Goal: Task Accomplishment & Management: Use online tool/utility

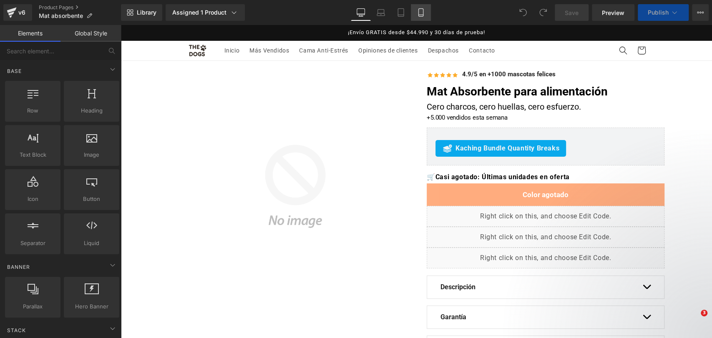
click at [419, 12] on icon at bounding box center [420, 12] width 8 height 8
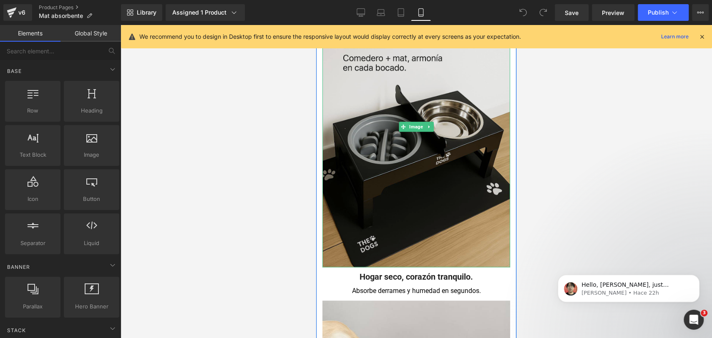
scroll to position [556, 0]
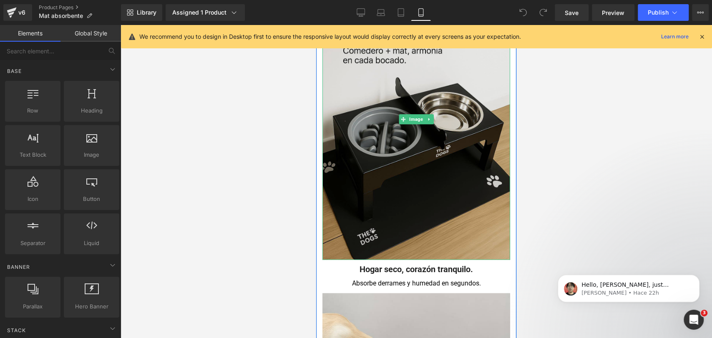
click at [457, 78] on img at bounding box center [416, 118] width 188 height 281
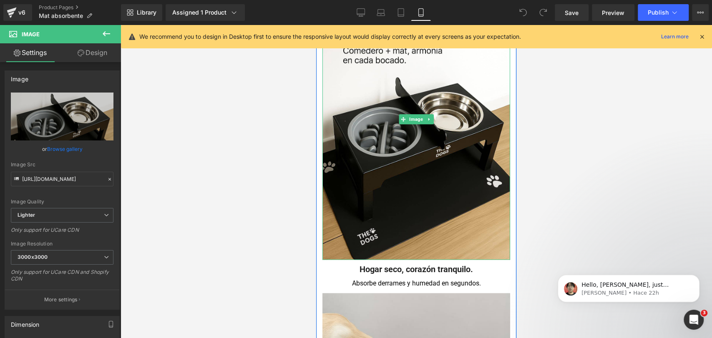
click at [428, 116] on link at bounding box center [429, 119] width 9 height 10
click at [431, 119] on icon at bounding box center [433, 119] width 5 height 5
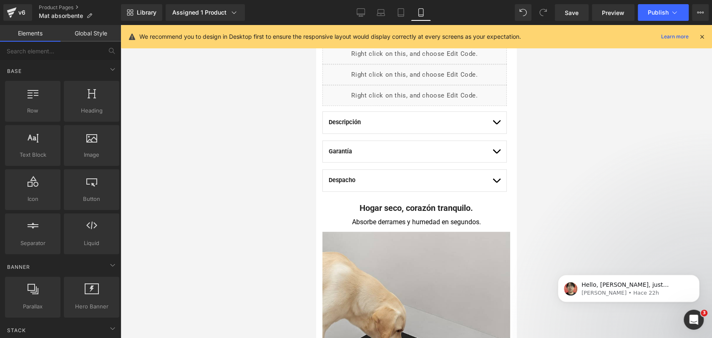
scroll to position [278, 0]
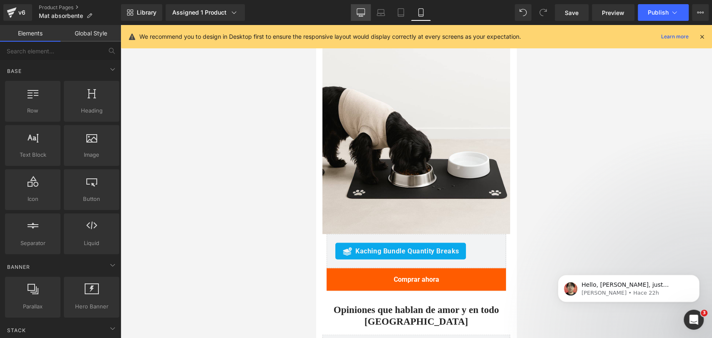
click at [353, 12] on link "Desktop" at bounding box center [361, 12] width 20 height 17
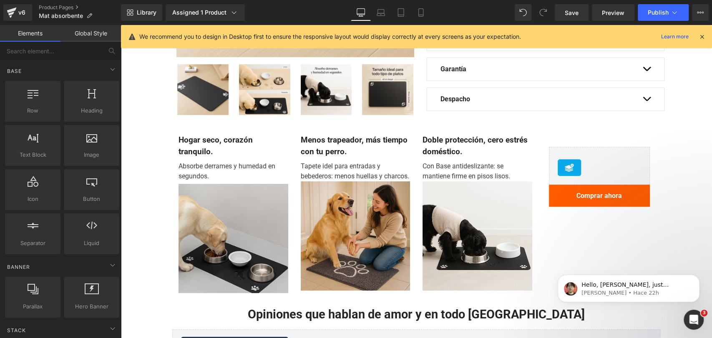
scroll to position [208, 0]
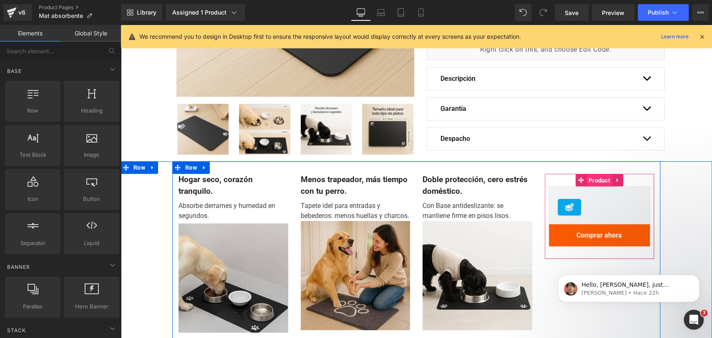
click at [603, 179] on span "Product" at bounding box center [599, 180] width 26 height 13
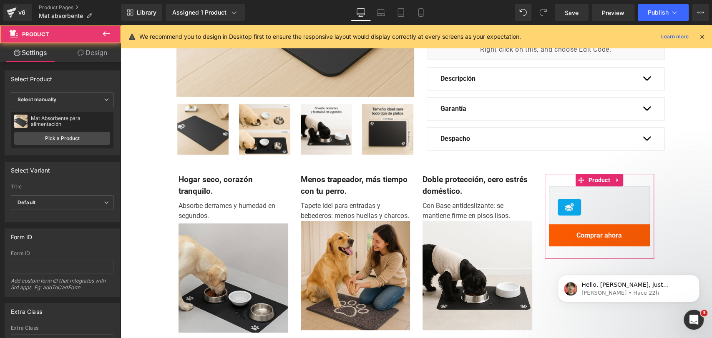
click at [99, 51] on link "Design" at bounding box center [92, 52] width 60 height 19
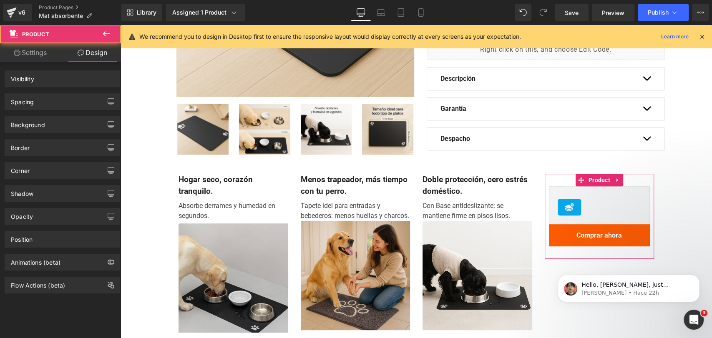
click at [73, 88] on div "Spacing [GEOGRAPHIC_DATA] [GEOGRAPHIC_DATA]" at bounding box center [62, 98] width 125 height 23
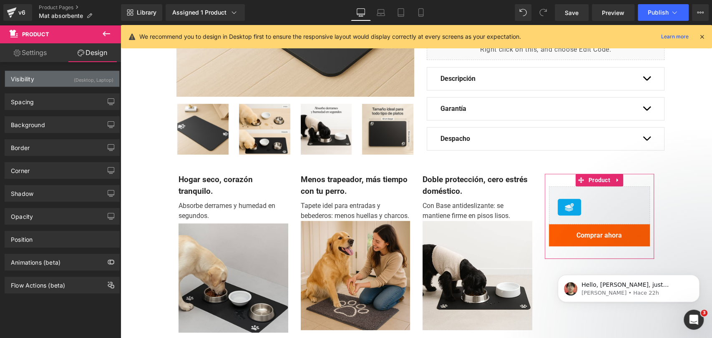
click at [74, 81] on div "(Desktop, Laptop)" at bounding box center [94, 78] width 40 height 14
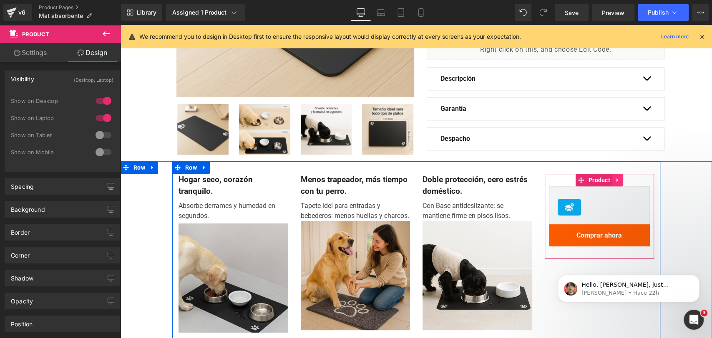
click at [615, 180] on icon at bounding box center [617, 180] width 6 height 6
click at [620, 181] on icon at bounding box center [623, 180] width 6 height 6
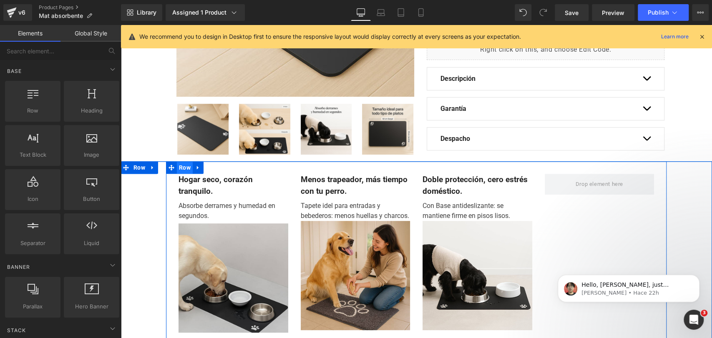
click at [187, 170] on span "Row" at bounding box center [185, 167] width 16 height 13
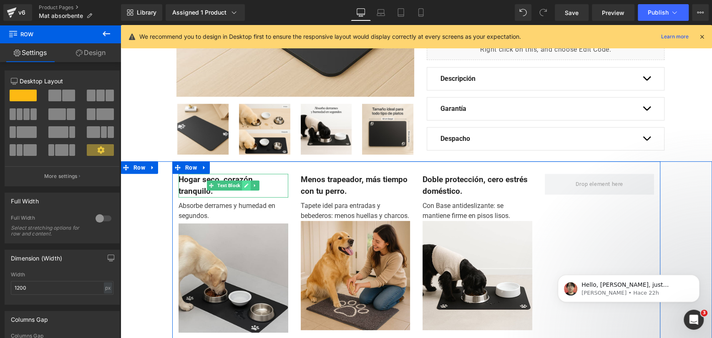
click at [245, 188] on link at bounding box center [246, 186] width 9 height 10
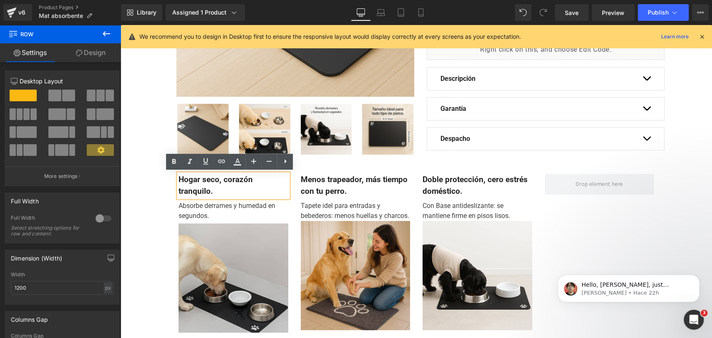
click at [268, 174] on div "Hogar seco, corazón tranquilo." at bounding box center [233, 186] width 110 height 24
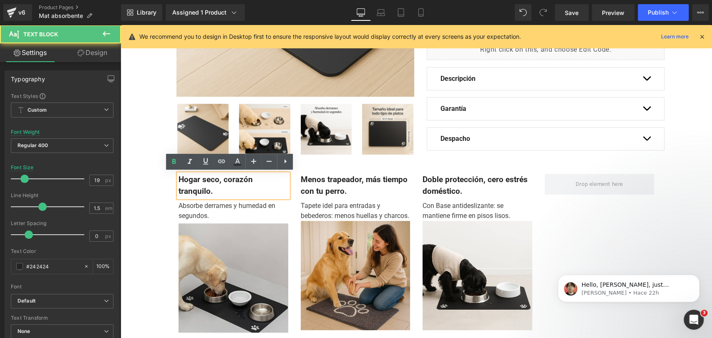
click at [328, 166] on div "Hogar seco, corazón tranquilo. Text Block Absorbe derrames y humedad en segundo…" at bounding box center [416, 252] width 488 height 183
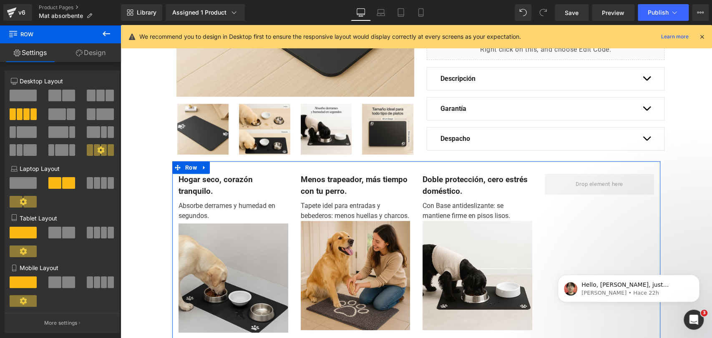
click at [105, 96] on span at bounding box center [109, 96] width 8 height 12
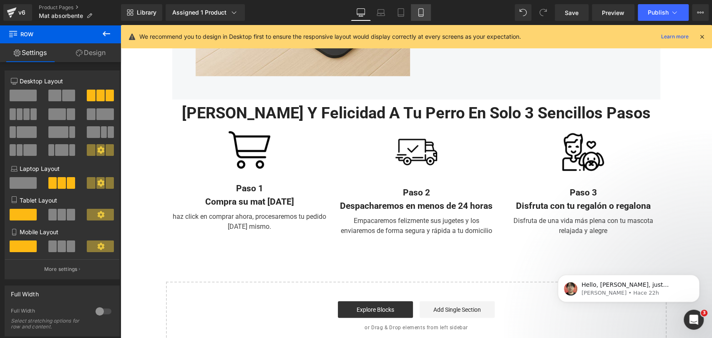
click at [423, 15] on icon at bounding box center [420, 12] width 8 height 8
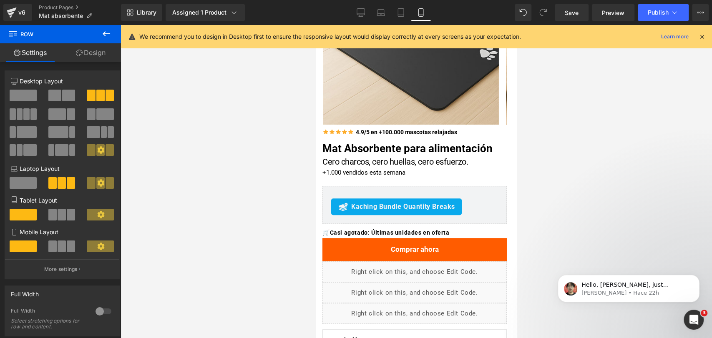
scroll to position [278, 0]
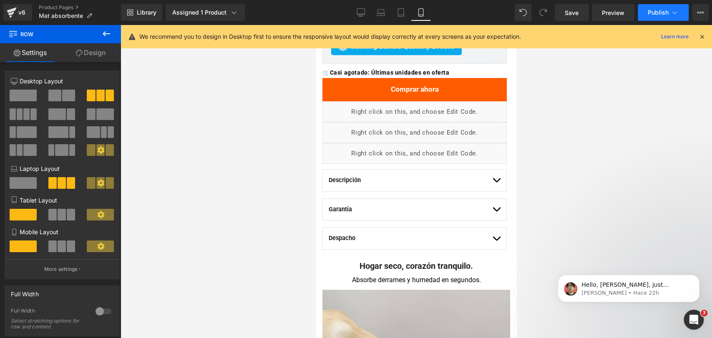
click at [682, 7] on button "Publish" at bounding box center [662, 12] width 51 height 17
click at [492, 174] on button "button" at bounding box center [496, 181] width 8 height 22
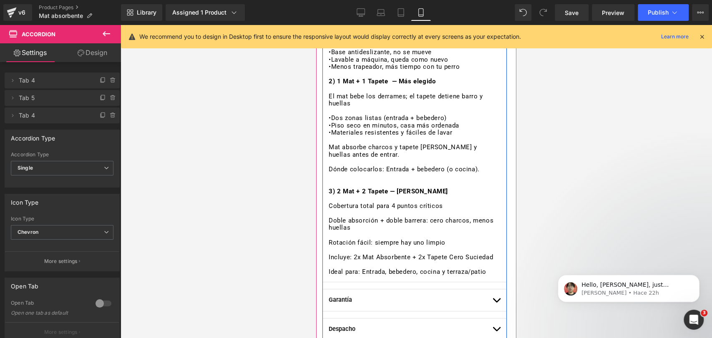
click at [440, 190] on strong "3) 2 Mat + 2 Tapete — [PERSON_NAME]" at bounding box center [387, 192] width 119 height 8
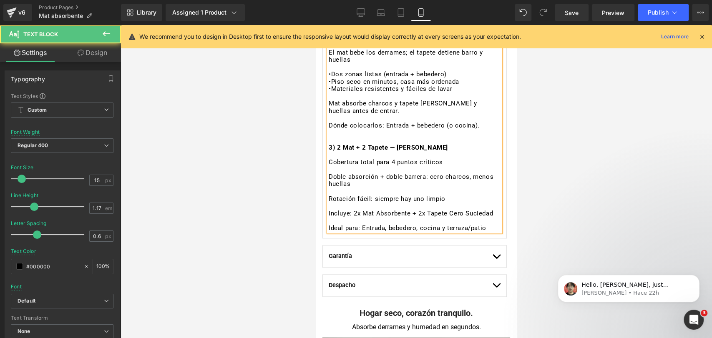
scroll to position [509, 0]
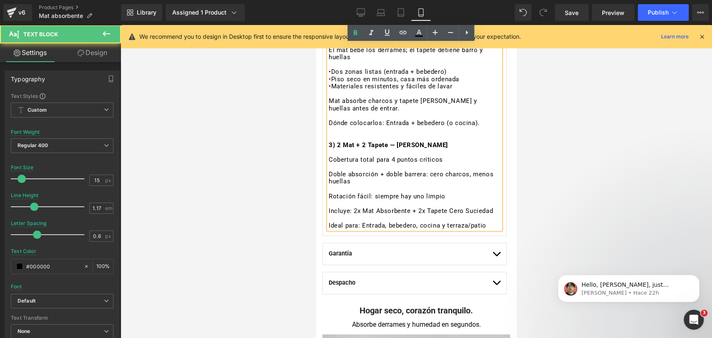
drag, startPoint x: 485, startPoint y: 232, endPoint x: 328, endPoint y: 145, distance: 179.7
click at [328, 145] on div "Guía rápida de packs 1) 1 Mat Absorbente •Absorbe al instante y seca rápido • B…" at bounding box center [414, 97] width 172 height 263
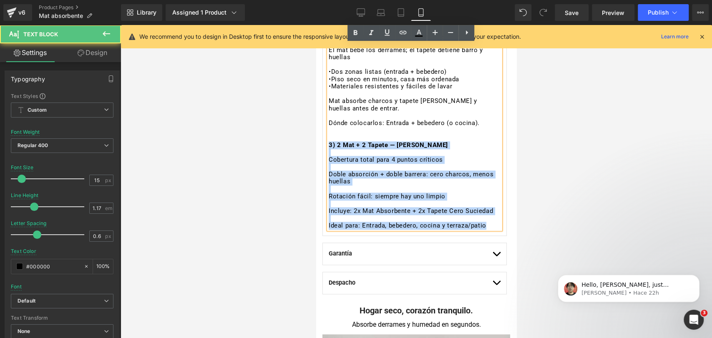
drag, startPoint x: 328, startPoint y: 144, endPoint x: 490, endPoint y: 237, distance: 186.7
click at [490, 230] on div "Guía rápida de packs 1) 1 Mat Absorbente •Absorbe al instante y seca rápido • B…" at bounding box center [414, 97] width 172 height 263
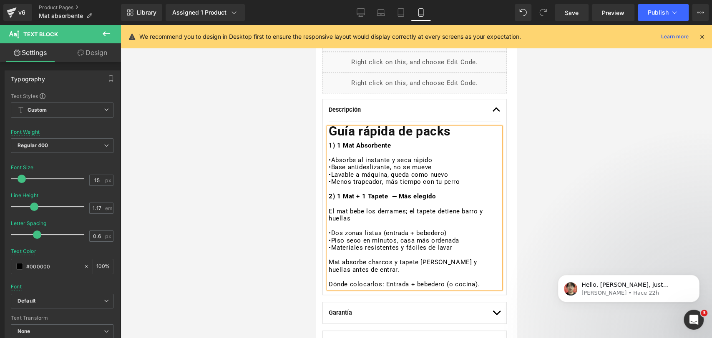
scroll to position [370, 0]
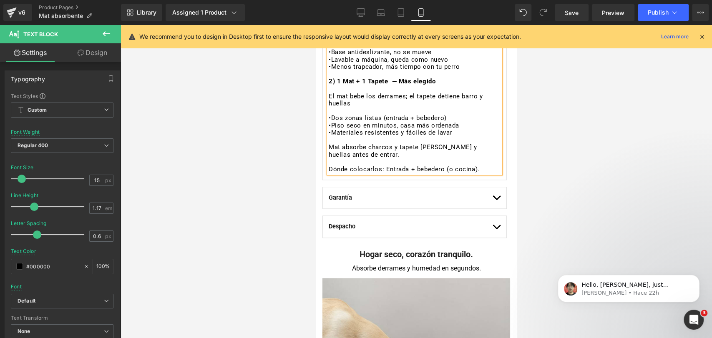
click at [492, 199] on button "button" at bounding box center [496, 198] width 8 height 22
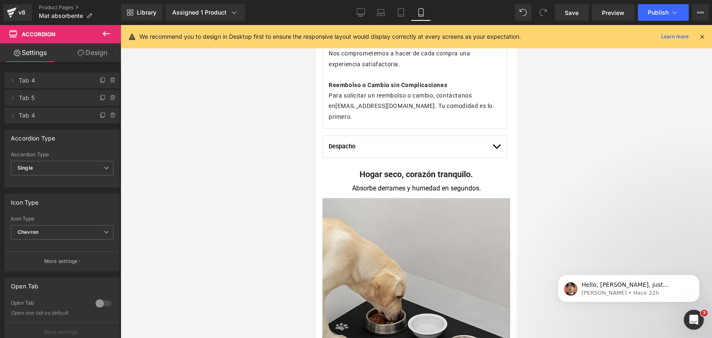
click at [492, 136] on button "button" at bounding box center [496, 147] width 8 height 22
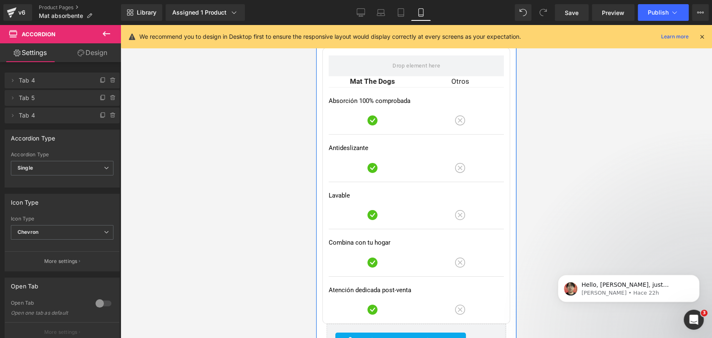
scroll to position [1909, 0]
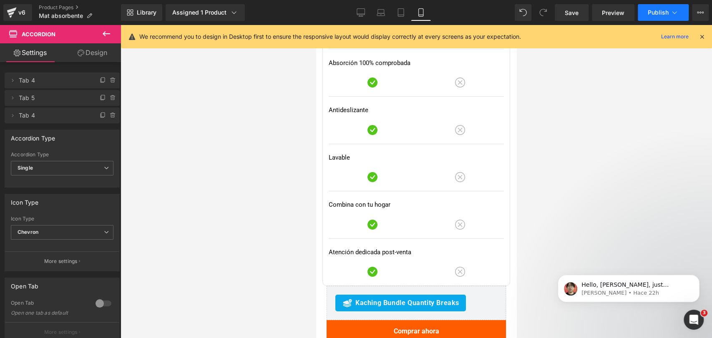
click at [667, 10] on span "Publish" at bounding box center [657, 12] width 21 height 7
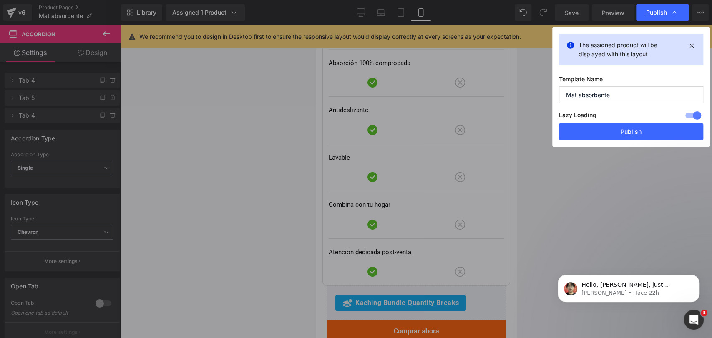
click at [644, 123] on div "Lazy Loading Build Upgrade plan to unlock" at bounding box center [631, 117] width 144 height 14
click at [570, 129] on button "Publish" at bounding box center [631, 131] width 144 height 17
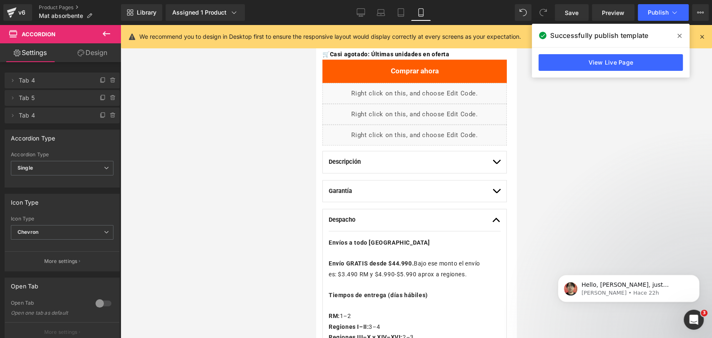
scroll to position [342, 0]
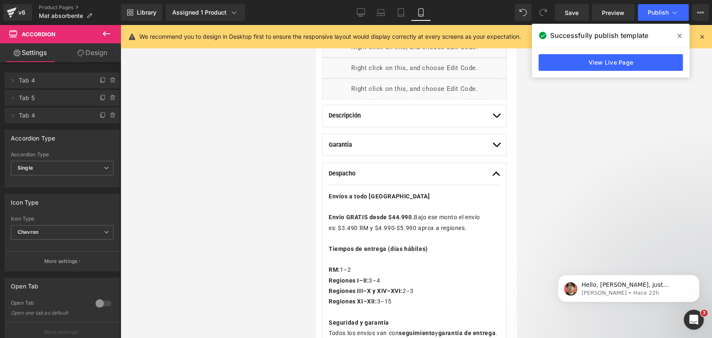
click at [483, 171] on div "Despacho Text Block" at bounding box center [414, 174] width 172 height 22
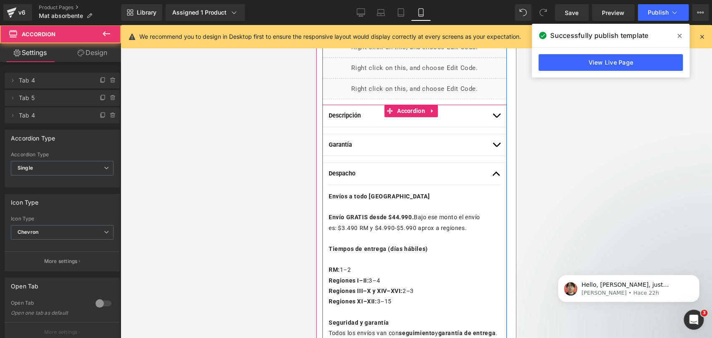
click at [492, 170] on button "button" at bounding box center [496, 174] width 8 height 22
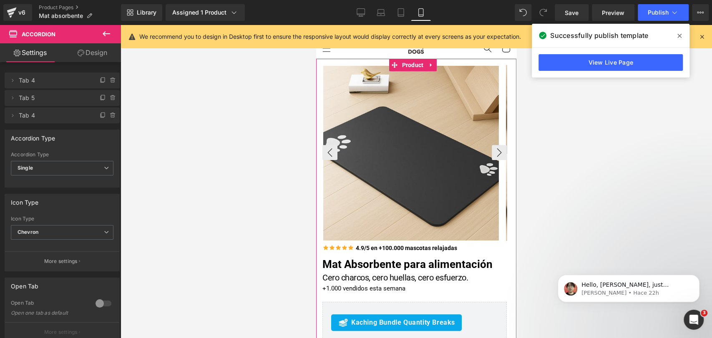
scroll to position [0, 0]
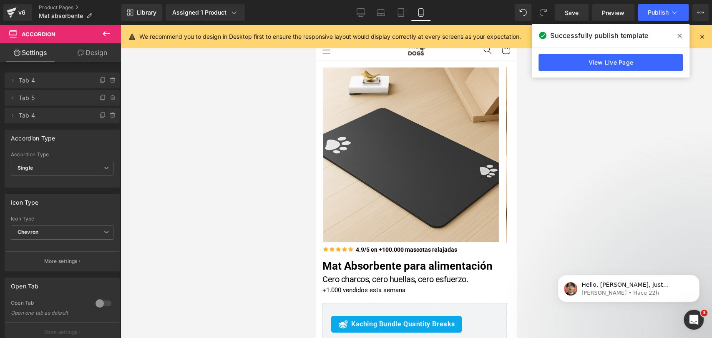
click at [673, 33] on span at bounding box center [678, 35] width 13 height 13
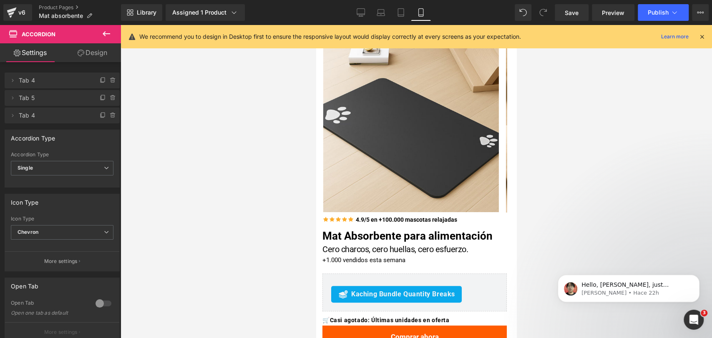
scroll to position [46, 0]
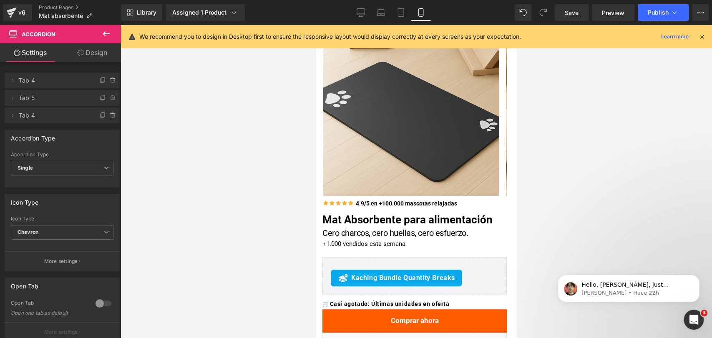
click at [702, 34] on icon at bounding box center [702, 37] width 8 height 8
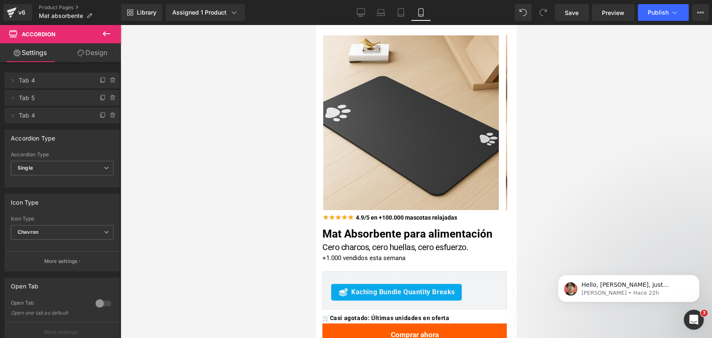
scroll to position [0, 0]
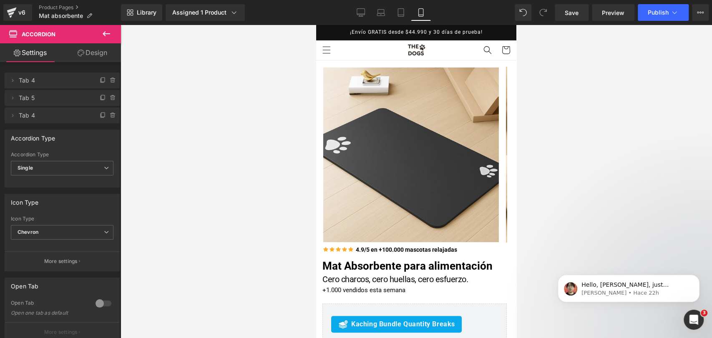
drag, startPoint x: 514, startPoint y: 263, endPoint x: 833, endPoint y: 51, distance: 382.9
click at [65, 4] on link "Product Pages" at bounding box center [80, 7] width 82 height 7
